Goal: Share content: Share content

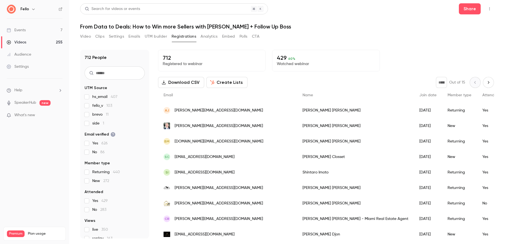
click at [86, 35] on button "Video" at bounding box center [85, 36] width 11 height 9
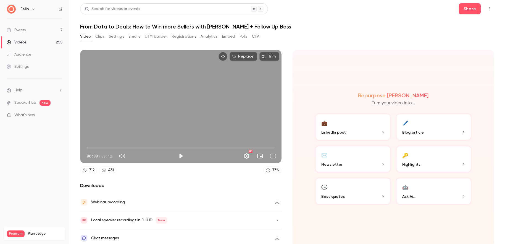
scroll to position [3, 0]
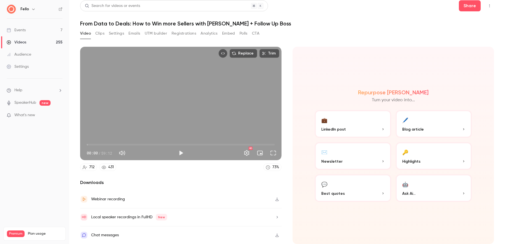
click at [100, 34] on button "Clips" at bounding box center [99, 33] width 9 height 9
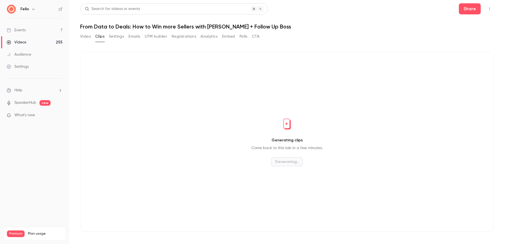
click at [117, 35] on button "Settings" at bounding box center [116, 36] width 15 height 9
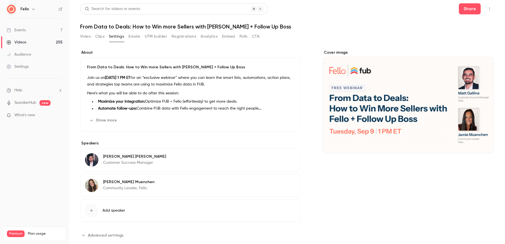
click at [230, 37] on button "Embed" at bounding box center [228, 36] width 13 height 9
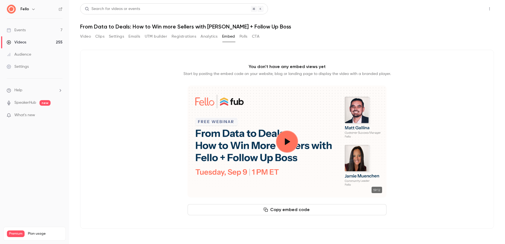
click at [469, 11] on button "Share" at bounding box center [470, 8] width 22 height 11
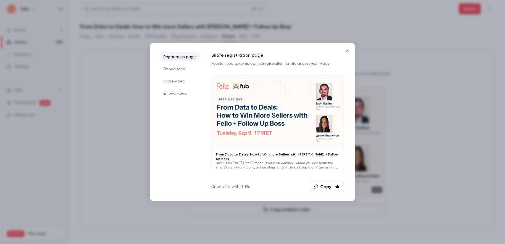
click at [329, 186] on button "Copy link" at bounding box center [327, 186] width 34 height 11
click at [347, 51] on icon "Close" at bounding box center [347, 51] width 7 height 4
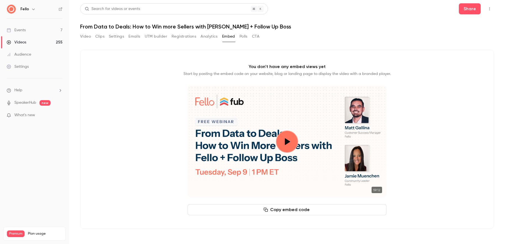
click at [125, 6] on div "Search for videos or events" at bounding box center [112, 9] width 55 height 6
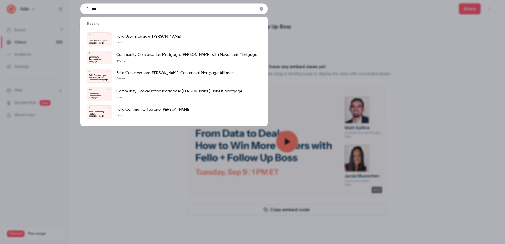
type input "***"
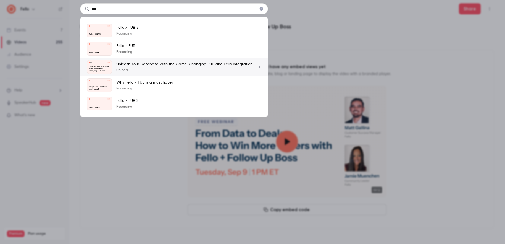
click at [217, 65] on p "Unleash Your Database With the Game-Changing FUB and Fello Integration" at bounding box center [184, 64] width 136 height 6
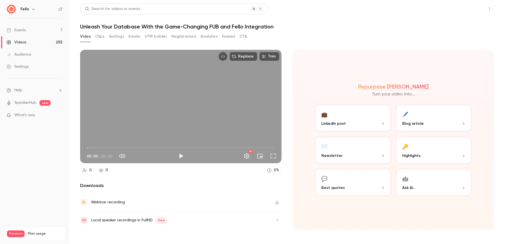
click at [471, 8] on button "Share" at bounding box center [470, 8] width 22 height 11
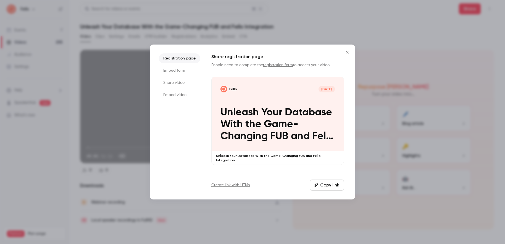
click at [330, 184] on button "Copy link" at bounding box center [327, 184] width 34 height 11
click at [368, 124] on div at bounding box center [252, 122] width 505 height 244
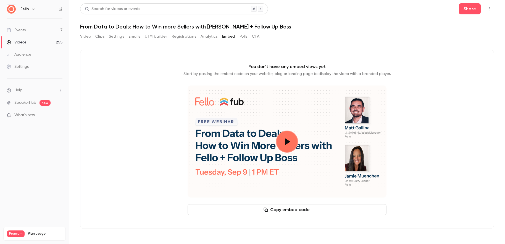
click at [135, 8] on div "Search for videos or events" at bounding box center [112, 9] width 55 height 6
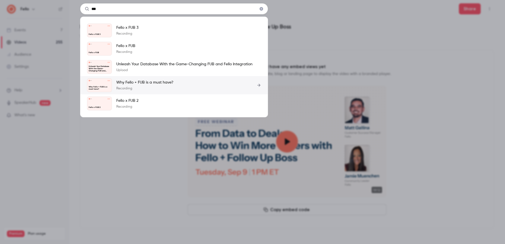
type input "***"
click at [159, 81] on p "Why Fello + FUB is a must have?" at bounding box center [144, 83] width 57 height 6
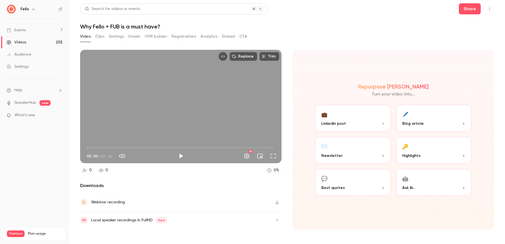
click at [122, 149] on span "00:00" at bounding box center [181, 147] width 188 height 9
click at [139, 148] on span "01:25" at bounding box center [181, 147] width 188 height 9
type input "*****"
click at [157, 148] on span "02:52" at bounding box center [181, 147] width 188 height 9
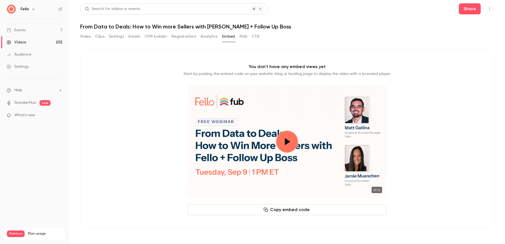
click at [136, 10] on div "Search for videos or events" at bounding box center [112, 9] width 55 height 6
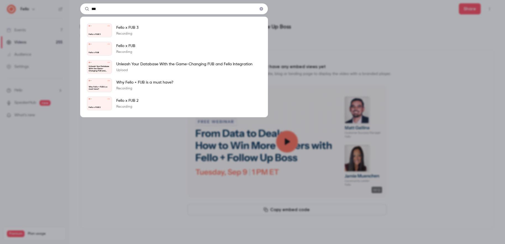
type input "***"
click at [153, 136] on div "*** Fello [DATE] Fello x FUB 3 Fello x FUB 3 Recording Fello [DATE] Fello x FUB…" at bounding box center [252, 122] width 505 height 244
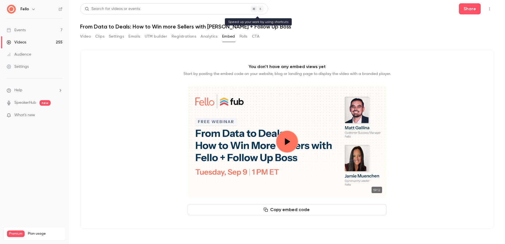
click at [132, 7] on div "Search for videos or events" at bounding box center [112, 9] width 55 height 6
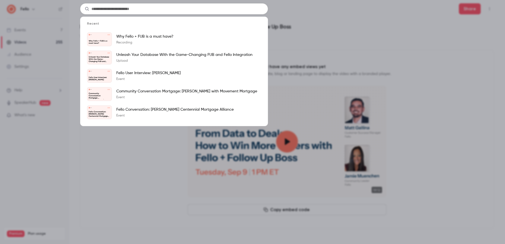
type input "*"
